Goal: Obtain resource: Download file/media

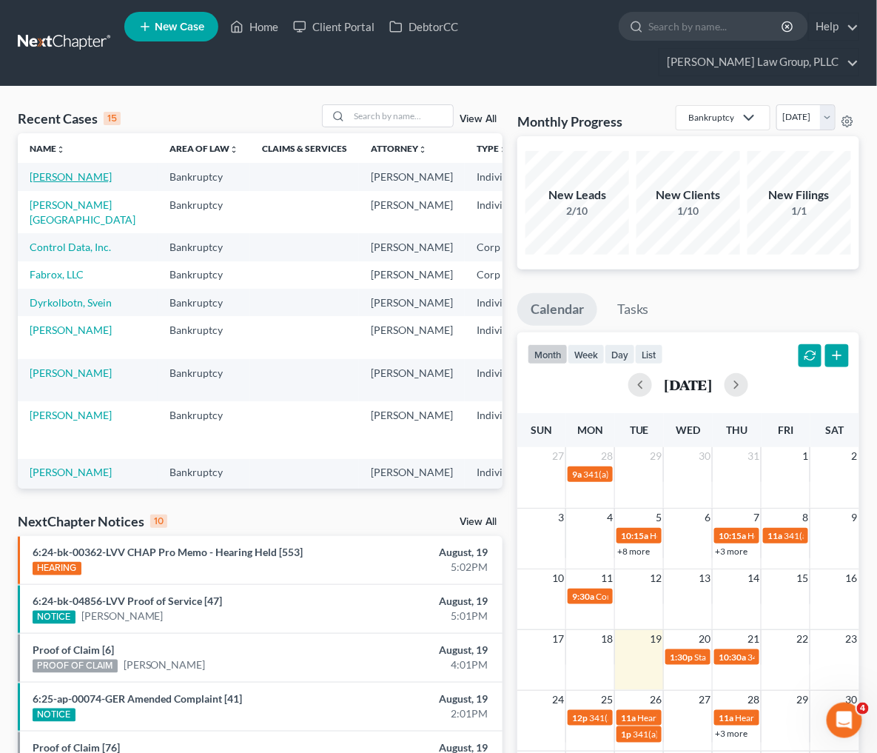
click at [60, 183] on link "[PERSON_NAME]" at bounding box center [71, 176] width 82 height 13
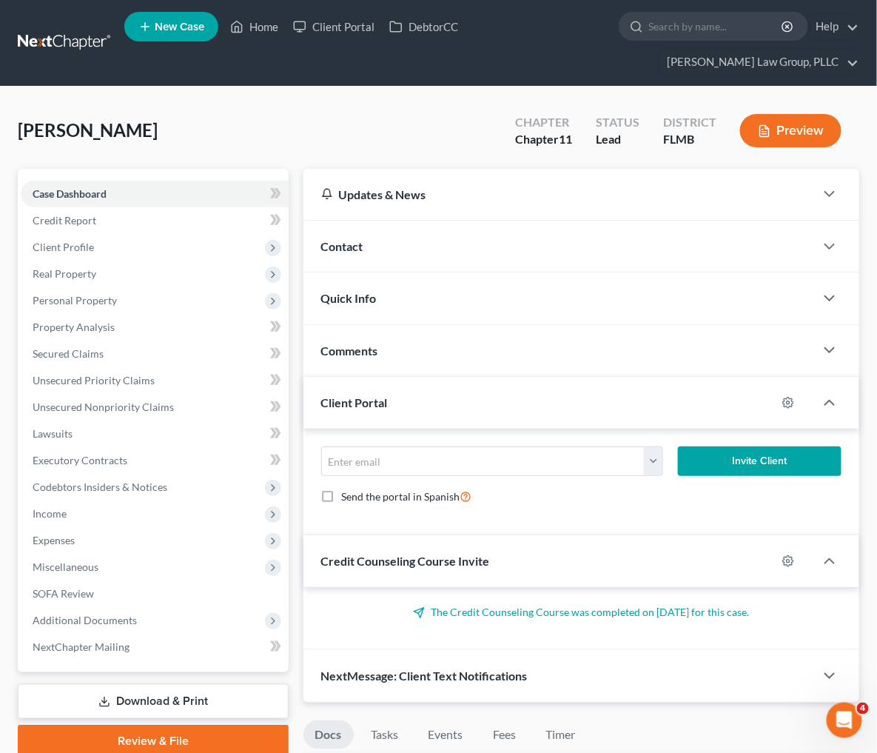
click at [113, 698] on link "Download & Print" at bounding box center [153, 701] width 271 height 35
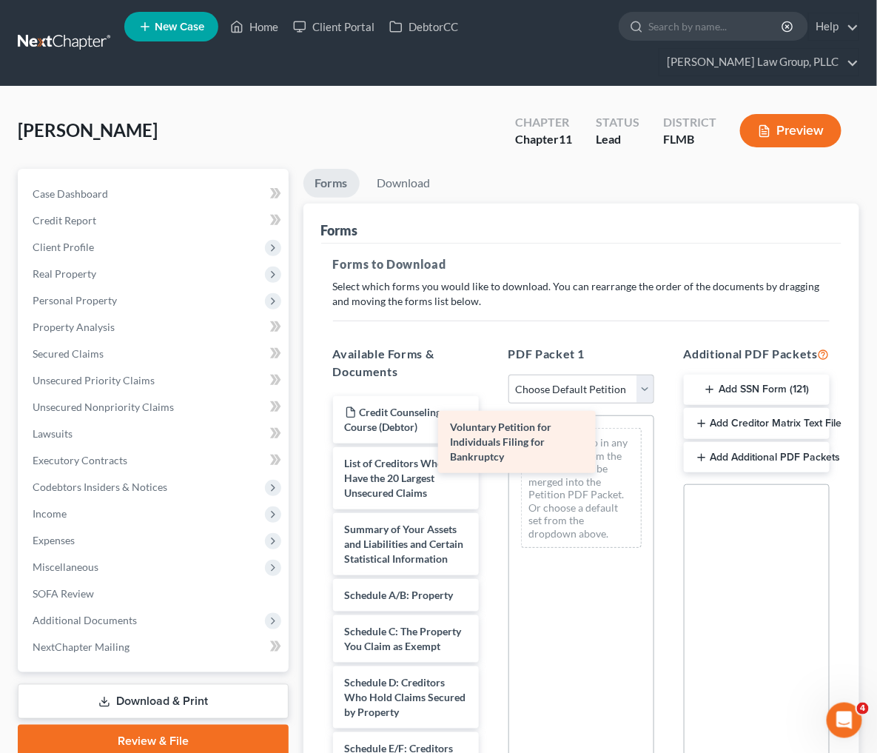
drag, startPoint x: 321, startPoint y: 463, endPoint x: 516, endPoint y: 435, distance: 197.4
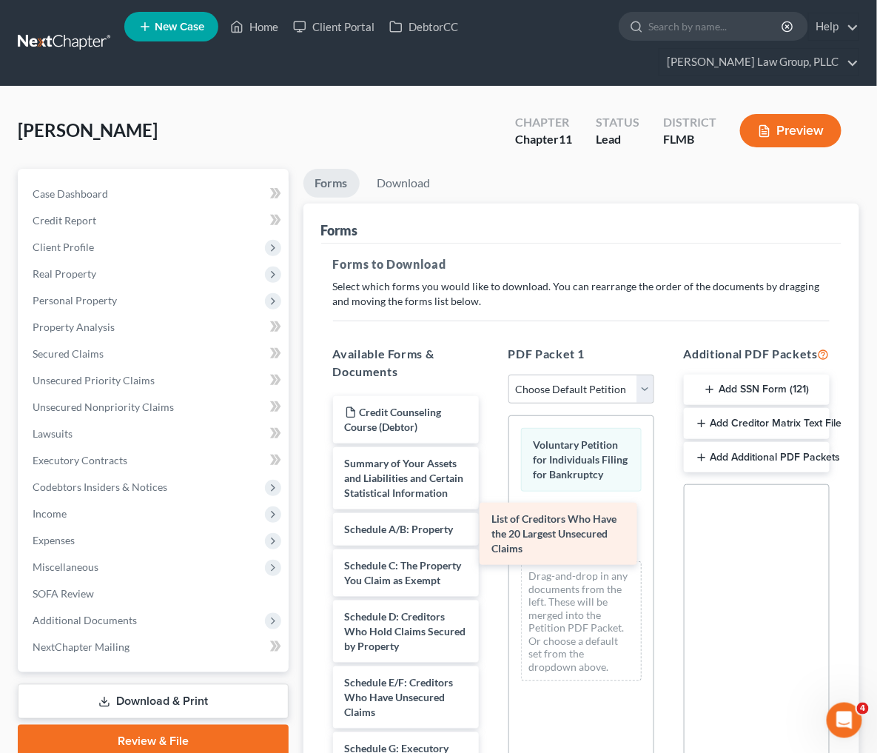
drag, startPoint x: 368, startPoint y: 471, endPoint x: 586, endPoint y: 526, distance: 224.7
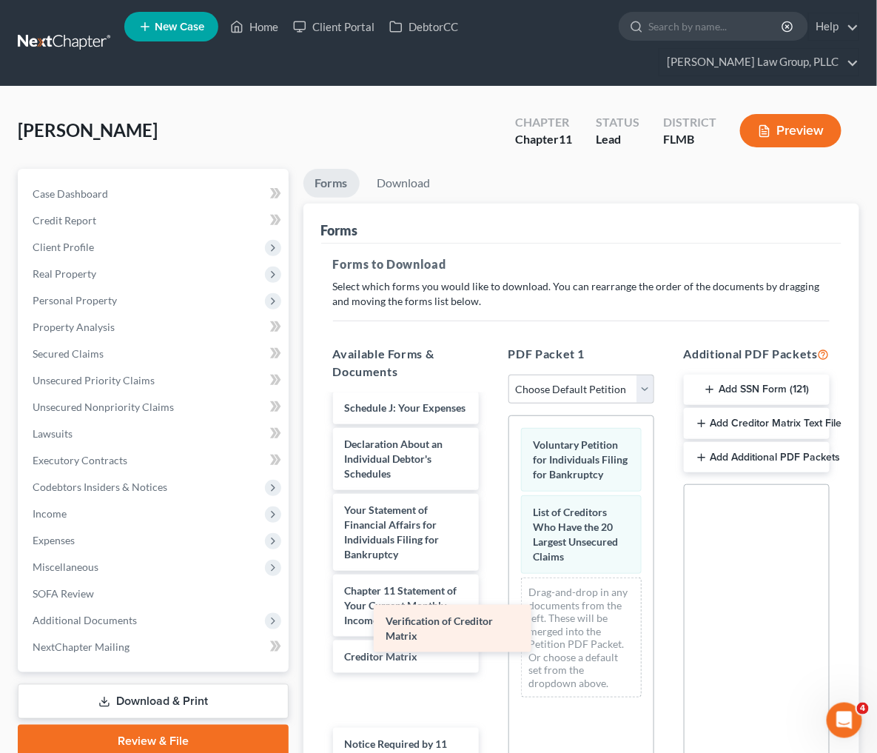
scroll to position [442, 0]
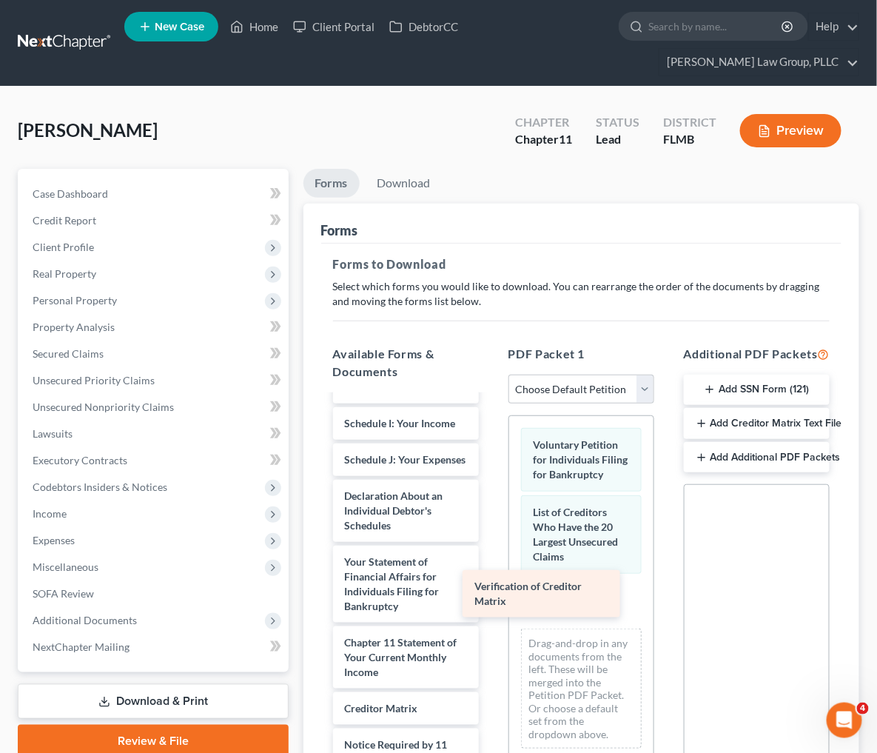
drag, startPoint x: 349, startPoint y: 650, endPoint x: 551, endPoint y: 589, distance: 211.1
click at [491, 589] on div "Verification of Creditor Matrix Credit Counseling Course (Debtor) Summary of Yo…" at bounding box center [406, 405] width 170 height 903
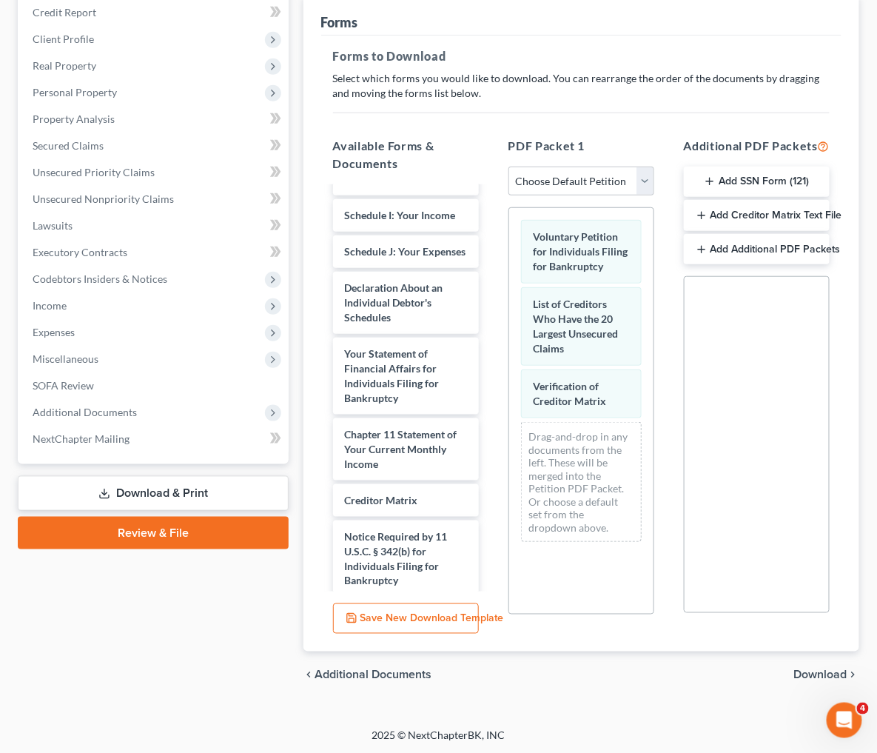
scroll to position [210, 0]
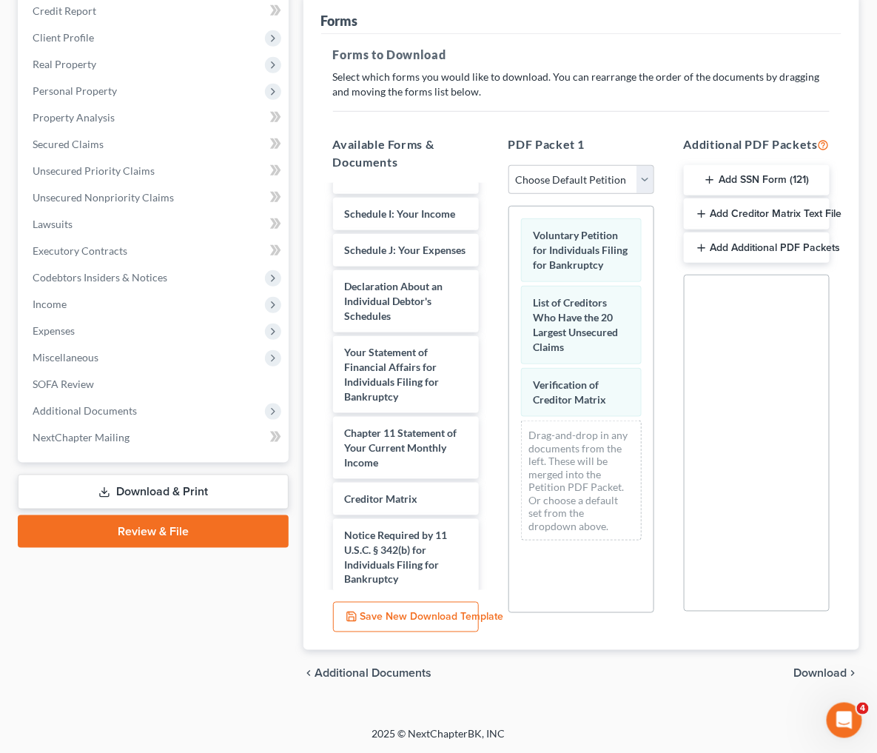
click at [825, 672] on span "Download" at bounding box center [821, 674] width 53 height 12
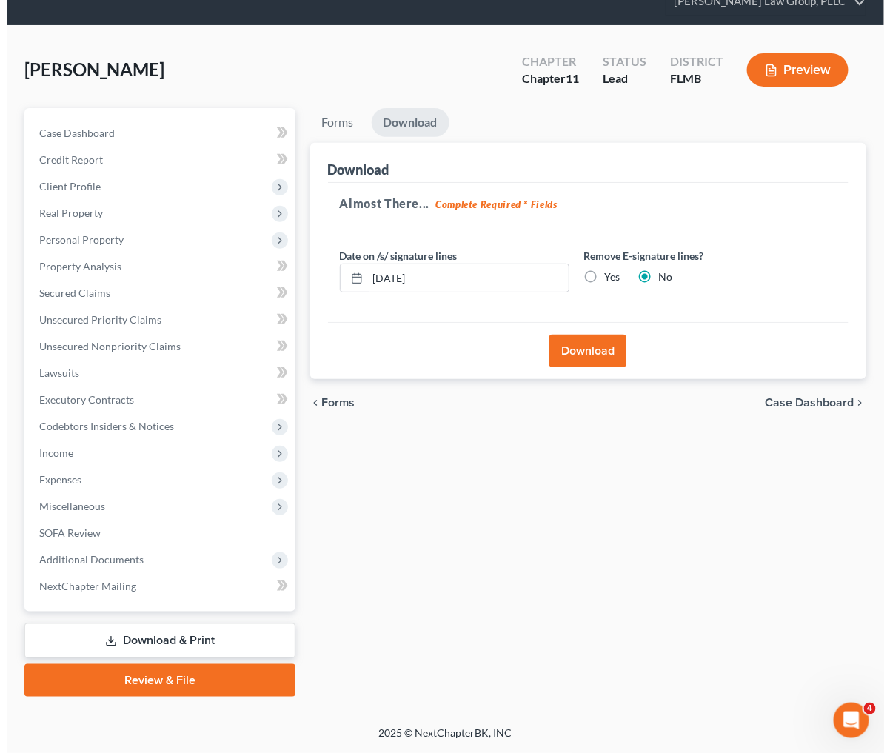
scroll to position [58, 0]
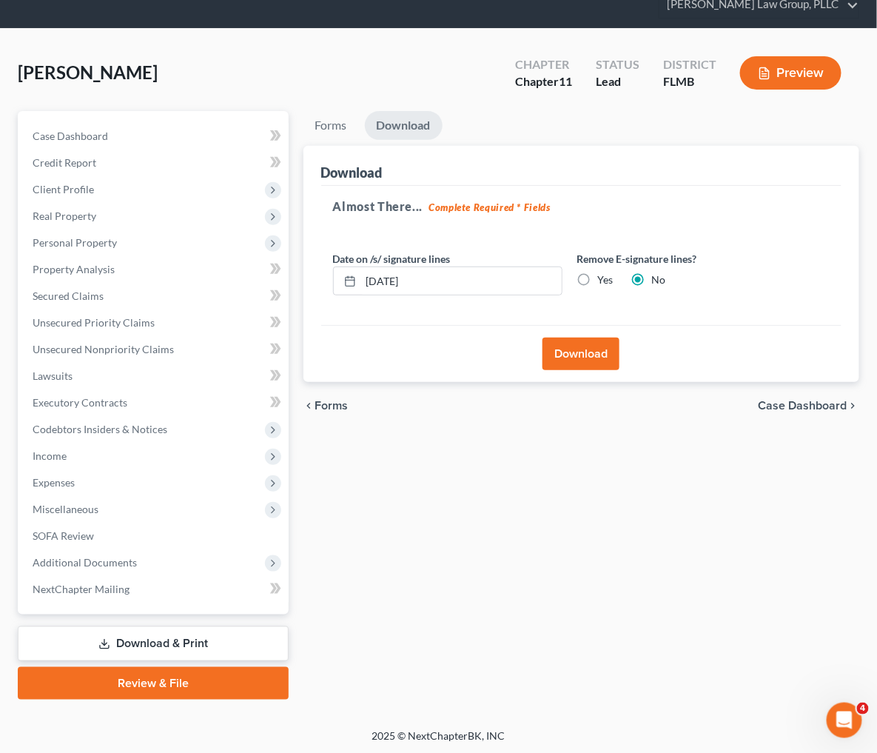
click at [543, 345] on button "Download" at bounding box center [581, 354] width 77 height 33
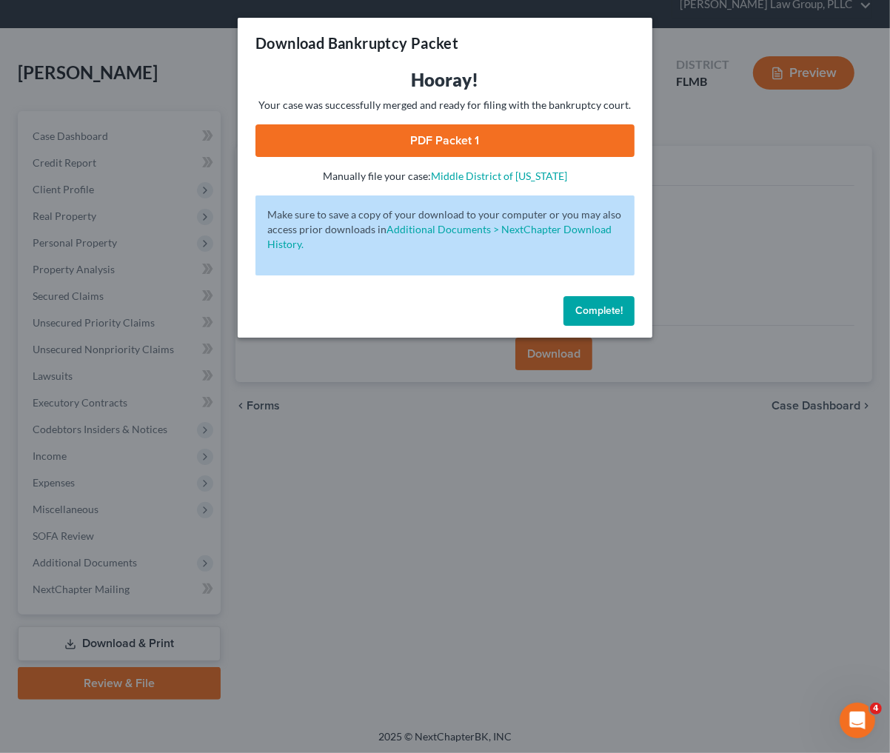
click at [410, 131] on link "PDF Packet 1" at bounding box center [444, 140] width 379 height 33
